Goal: Contribute content: Add original content to the website for others to see

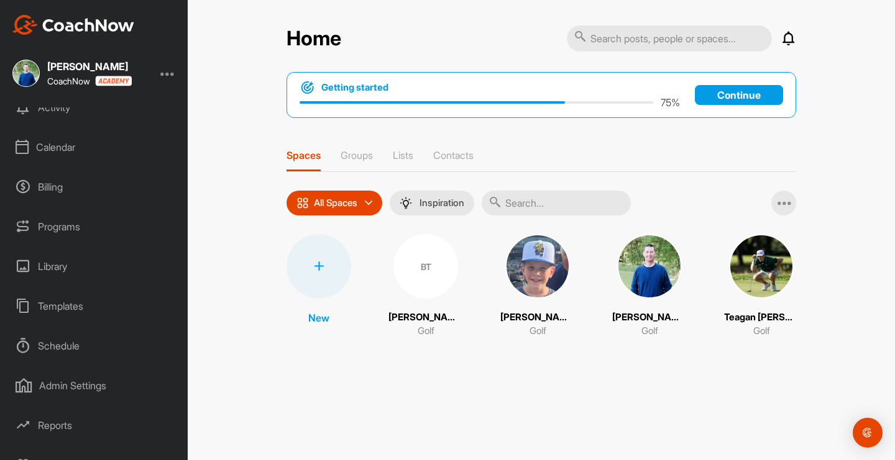
scroll to position [97, 0]
click at [61, 311] on div "Templates" at bounding box center [94, 304] width 175 height 31
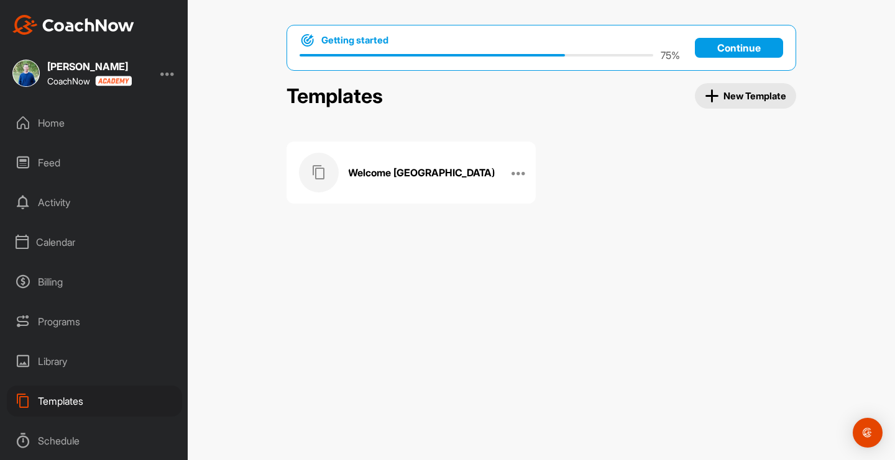
click at [409, 164] on div "Welcome [GEOGRAPHIC_DATA]" at bounding box center [398, 173] width 198 height 40
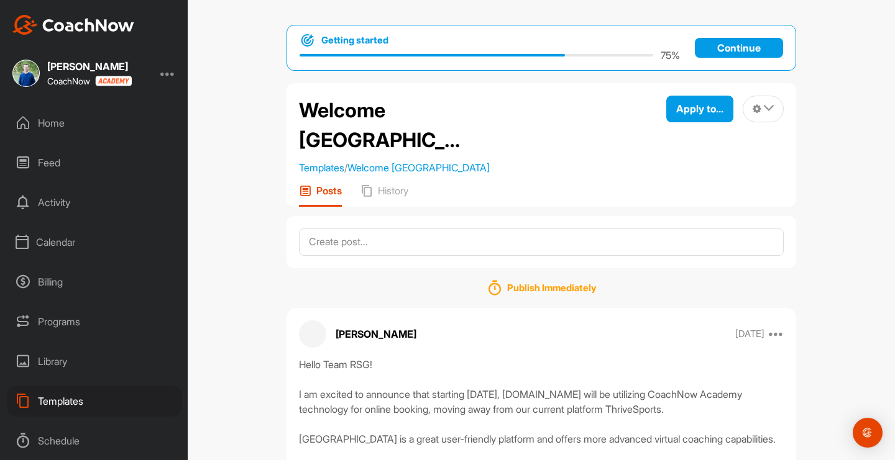
click at [368, 391] on div "Hello Team RSG! I am excited to announce that starting [DATE], [DOMAIN_NAME] wi…" at bounding box center [541, 419] width 485 height 124
click at [782, 342] on icon at bounding box center [776, 334] width 15 height 15
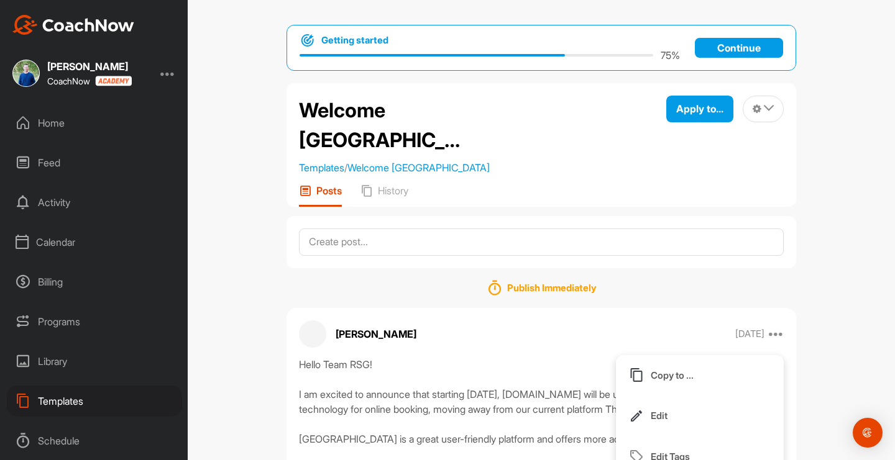
scroll to position [80, 0]
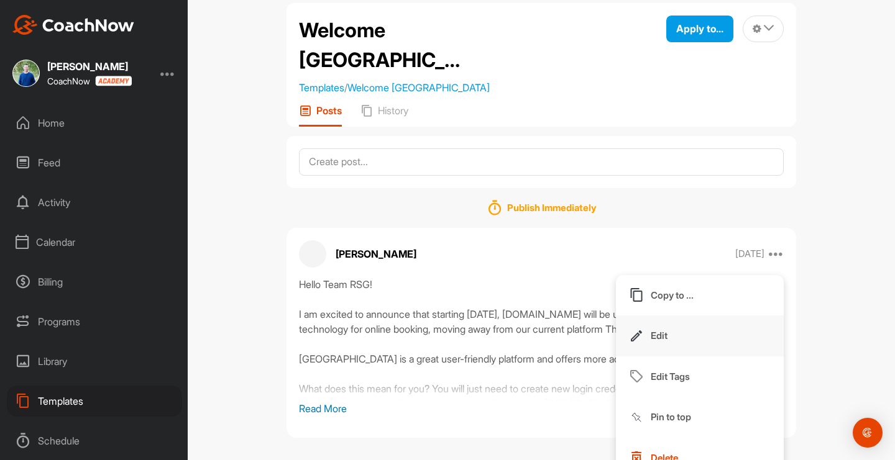
click at [659, 342] on p "Edit" at bounding box center [659, 335] width 17 height 13
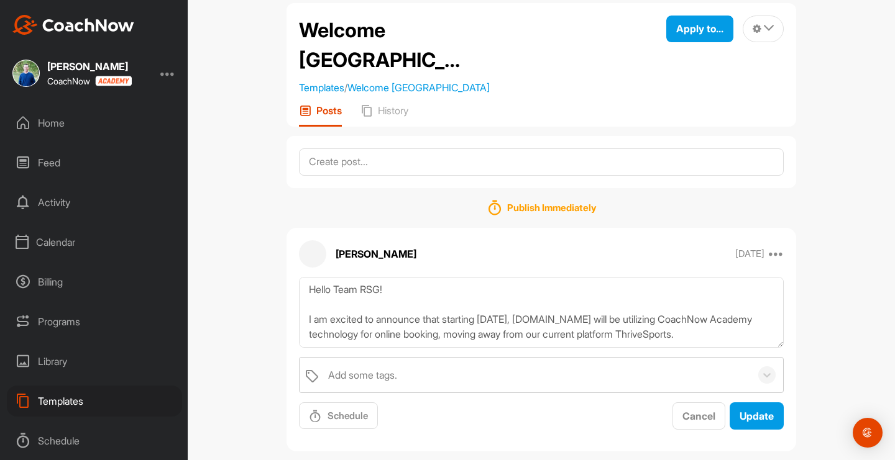
scroll to position [0, 0]
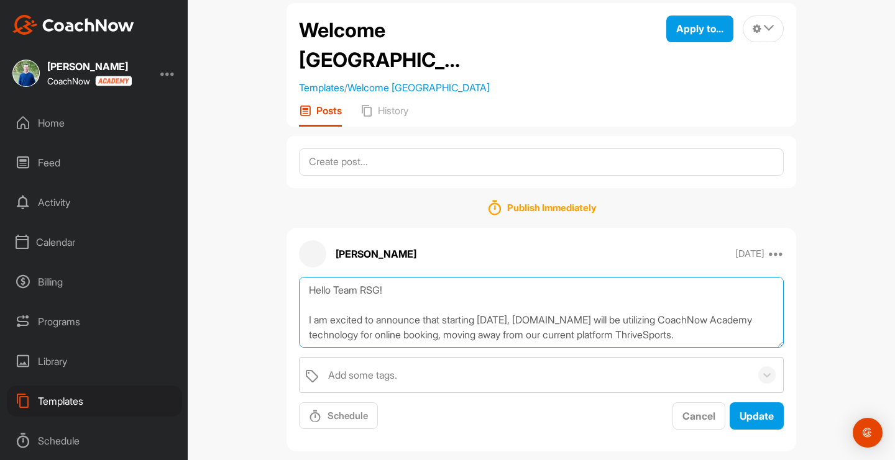
click at [308, 348] on textarea "Hello Team RSG! I am excited to announce that starting [DATE], [DOMAIN_NAME] wi…" at bounding box center [541, 312] width 485 height 71
drag, startPoint x: 760, startPoint y: 368, endPoint x: 194, endPoint y: 275, distance: 573.5
click at [194, 276] on div "Getting started 75 % Continue Welcome CoachNow Academy Templates / Welcome Coac…" at bounding box center [541, 230] width 707 height 460
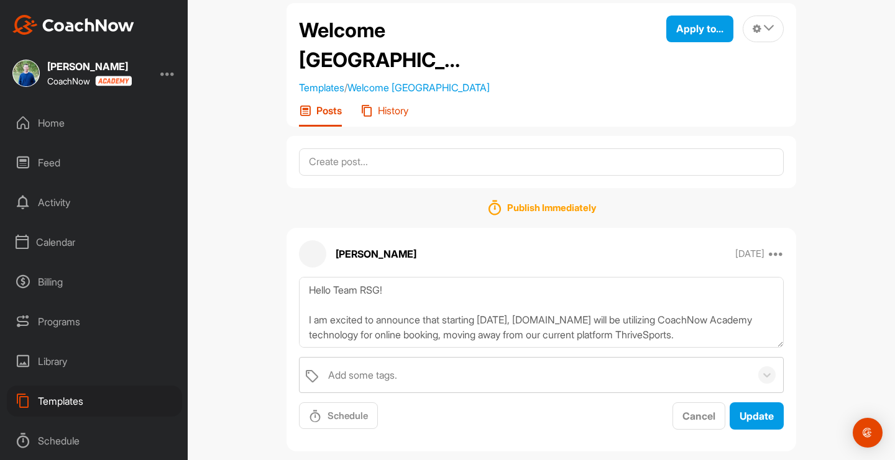
click at [391, 117] on p "History" at bounding box center [393, 110] width 30 height 12
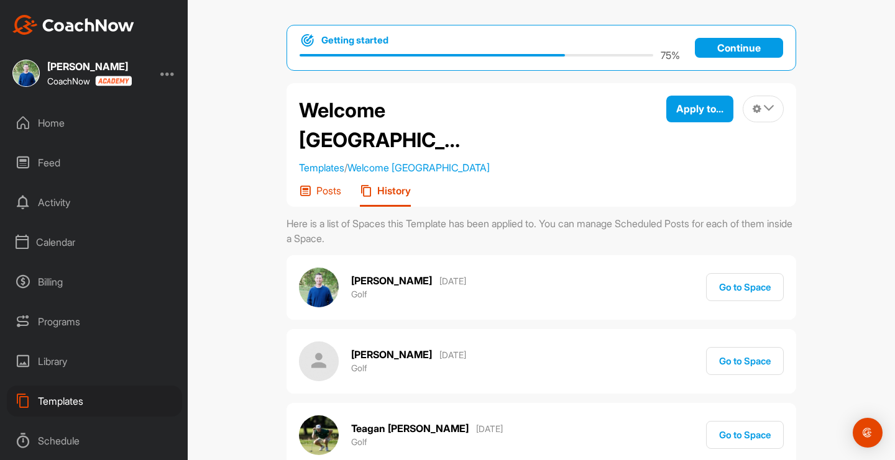
click at [313, 207] on div "Posts" at bounding box center [320, 196] width 42 height 22
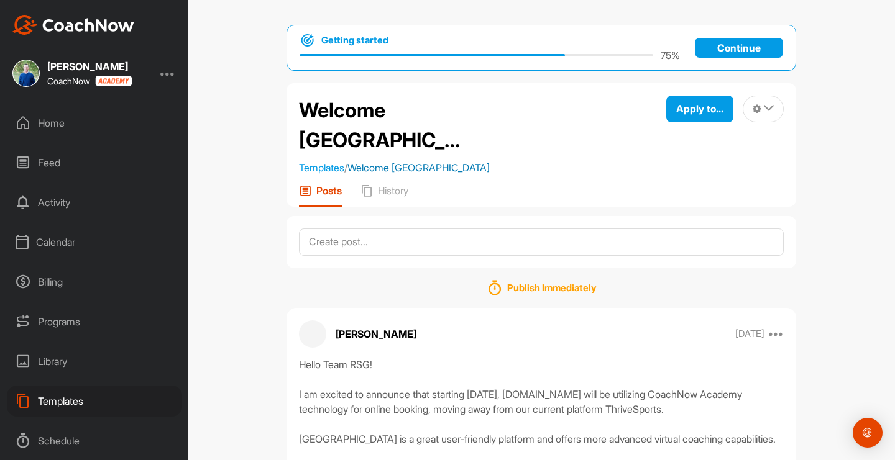
click at [452, 174] on link "Welcome [GEOGRAPHIC_DATA]" at bounding box center [418, 168] width 142 height 12
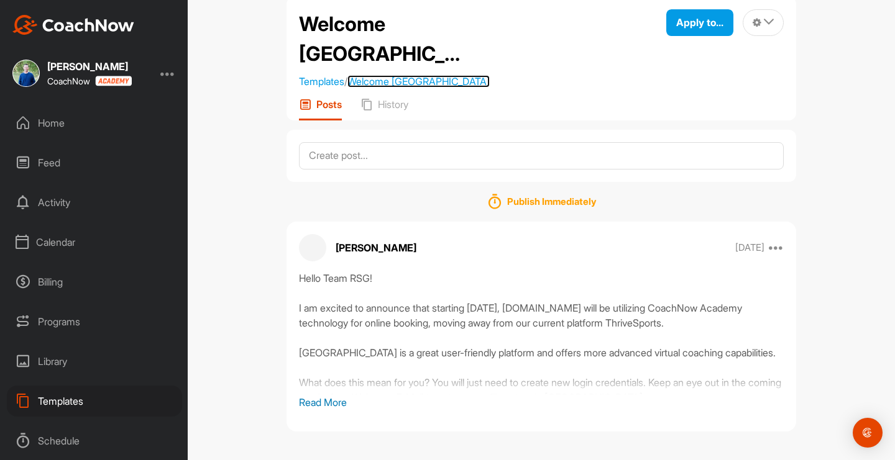
scroll to position [17, 0]
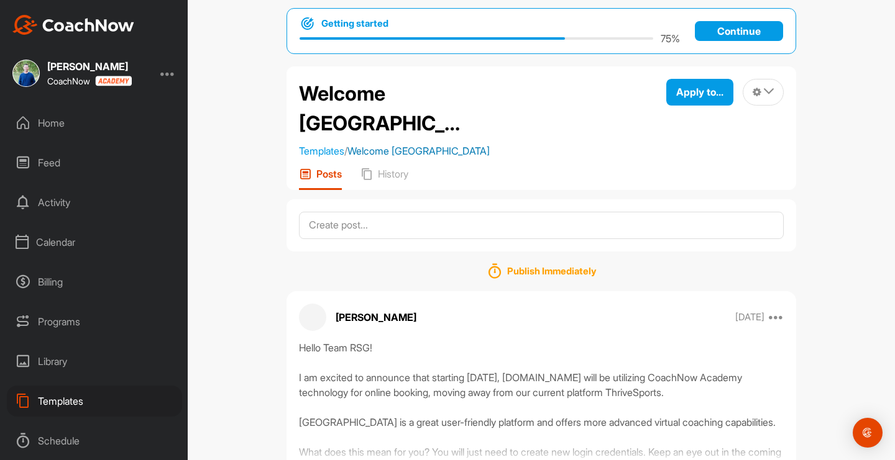
click at [432, 157] on link "Welcome [GEOGRAPHIC_DATA]" at bounding box center [418, 151] width 142 height 12
click at [435, 158] on p "Templates / Welcome [GEOGRAPHIC_DATA]" at bounding box center [394, 151] width 191 height 15
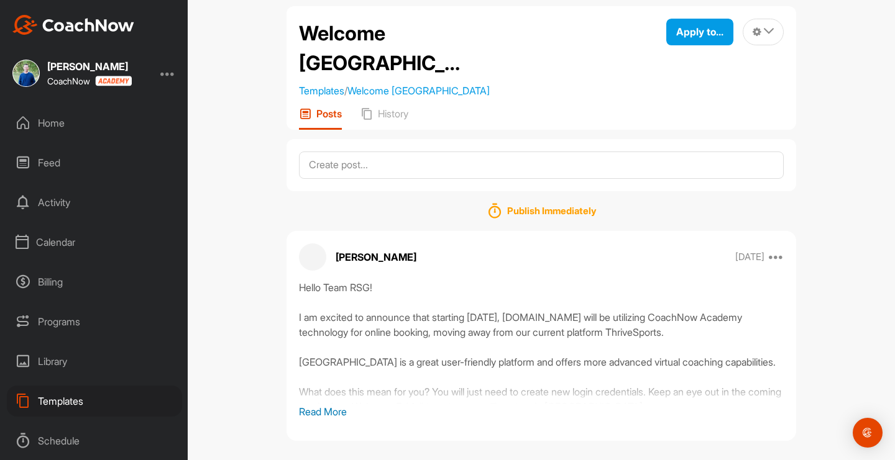
scroll to position [78, 0]
click at [780, 264] on icon at bounding box center [776, 256] width 15 height 15
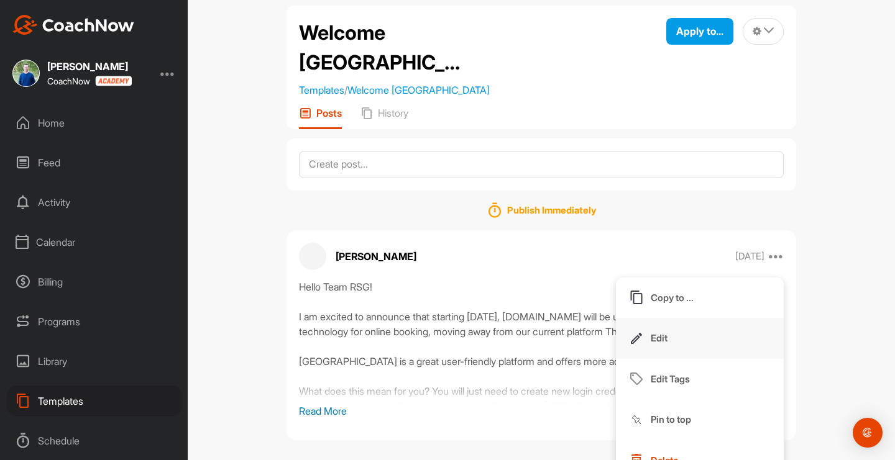
click at [656, 358] on button "Edit" at bounding box center [700, 338] width 168 height 41
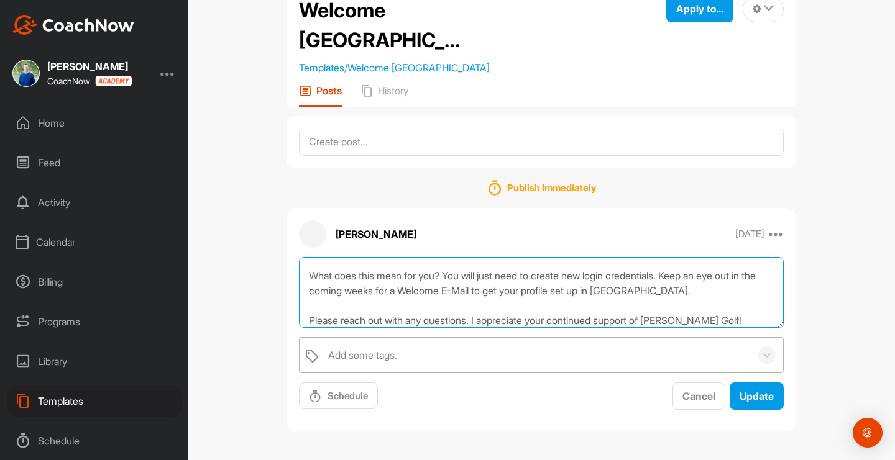
scroll to position [134, 0]
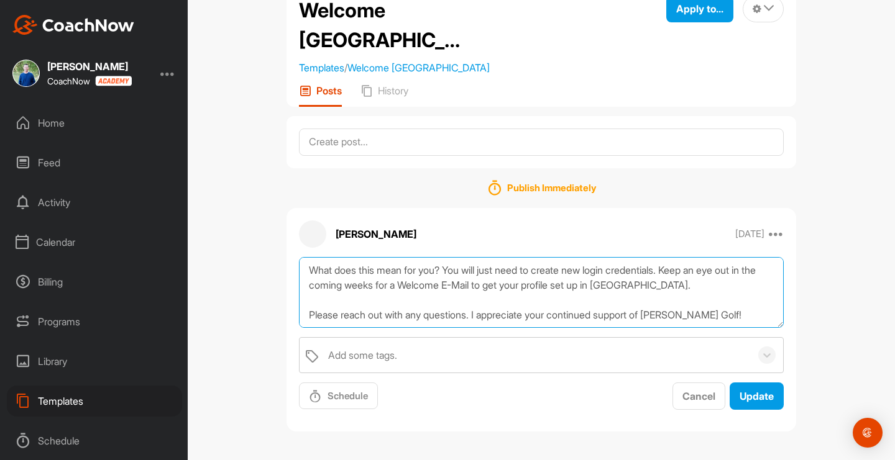
drag, startPoint x: 304, startPoint y: 299, endPoint x: 724, endPoint y: 299, distance: 420.6
click at [724, 299] on textarea "Hello Team RSG! I am excited to announce that starting [DATE], [DOMAIN_NAME] wi…" at bounding box center [541, 292] width 485 height 71
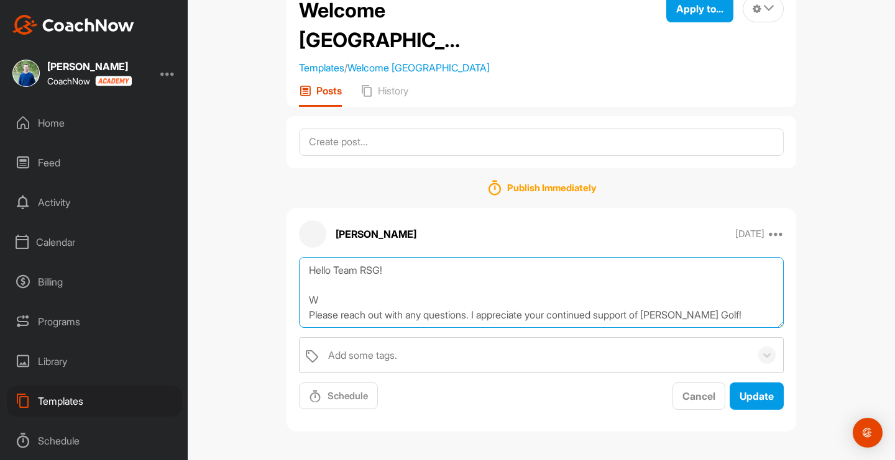
scroll to position [0, 0]
type textarea "Hello Team RSG! Welcome to [GEOGRAPHIC_DATA]. Please reach out with any questio…"
